Goal: Task Accomplishment & Management: Use online tool/utility

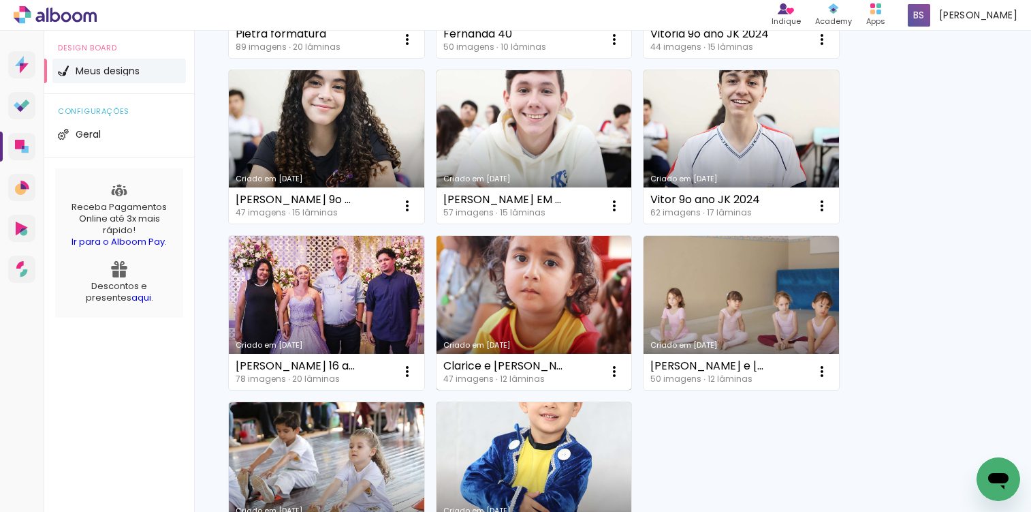
scroll to position [1299, 0]
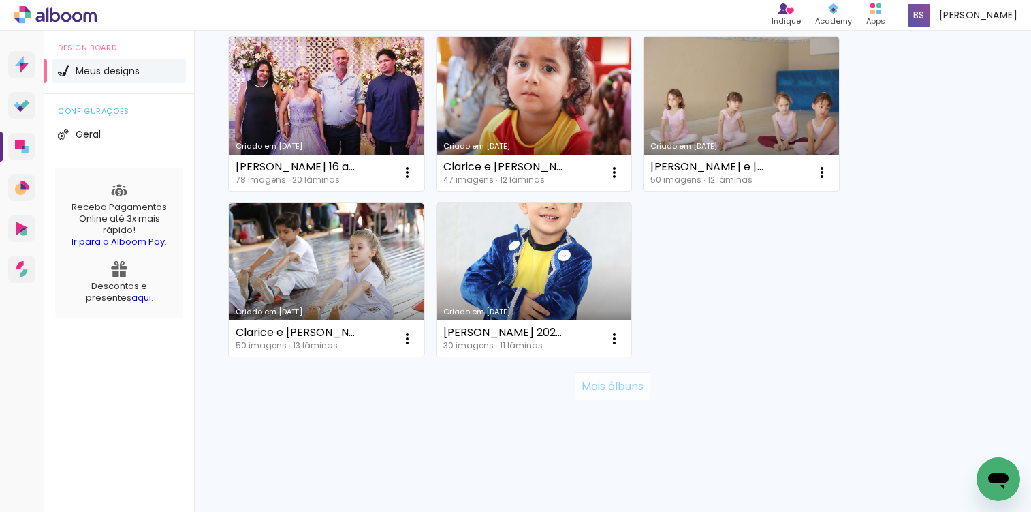
click at [0, 0] on slot "Mais álbuns" at bounding box center [0, 0] width 0 height 0
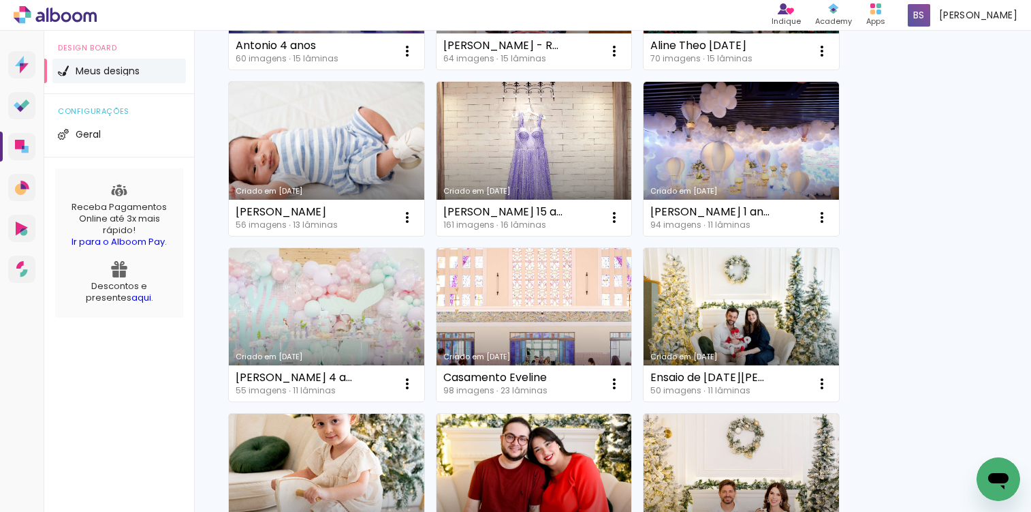
scroll to position [1755, 0]
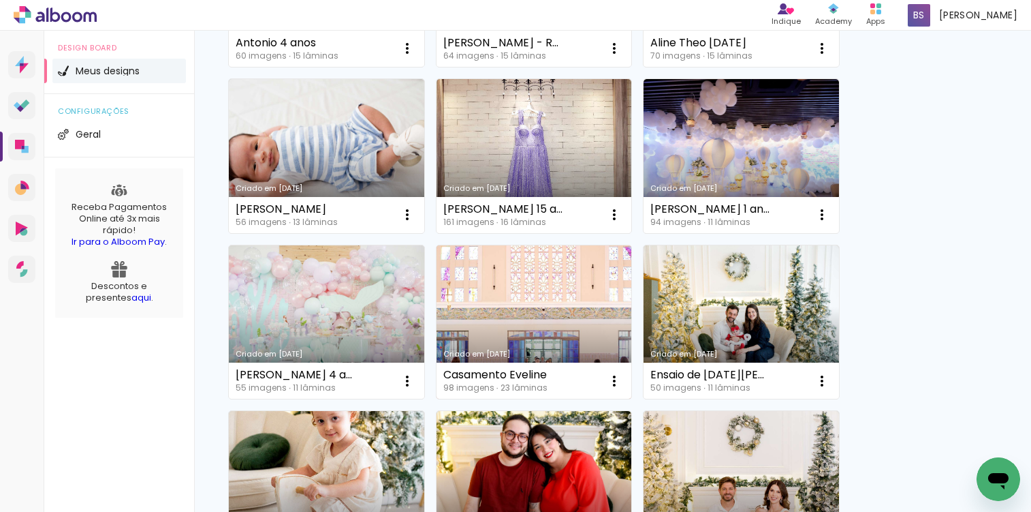
click at [507, 279] on link "Criado em [DATE]" at bounding box center [534, 322] width 195 height 154
